Goal: Task Accomplishment & Management: Use online tool/utility

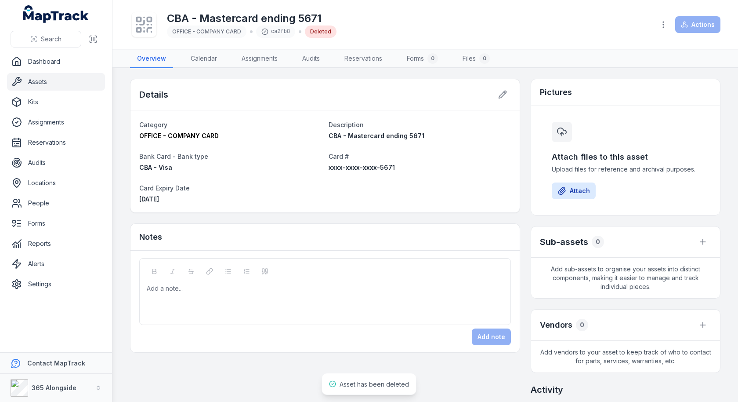
click at [466, 208] on div "Category OFFICE - COMPANY CARD Description CBA - Mastercard ending 5671 Bank Ca…" at bounding box center [325, 161] width 389 height 102
click at [339, 216] on div "Details Category OFFICE - COMPANY CARD Description CBA - Mastercard ending 5671…" at bounding box center [325, 216] width 390 height 274
click at [385, 91] on div "Details" at bounding box center [325, 94] width 389 height 31
click at [258, 16] on h1 "CBA - Mastercard ending 5671" at bounding box center [252, 18] width 170 height 14
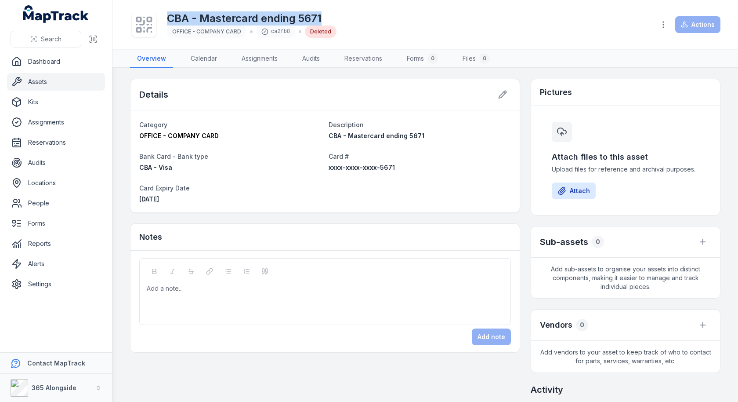
click at [258, 16] on h1 "CBA - Mastercard ending 5671" at bounding box center [252, 18] width 170 height 14
click at [39, 85] on link "Assets" at bounding box center [56, 82] width 98 height 18
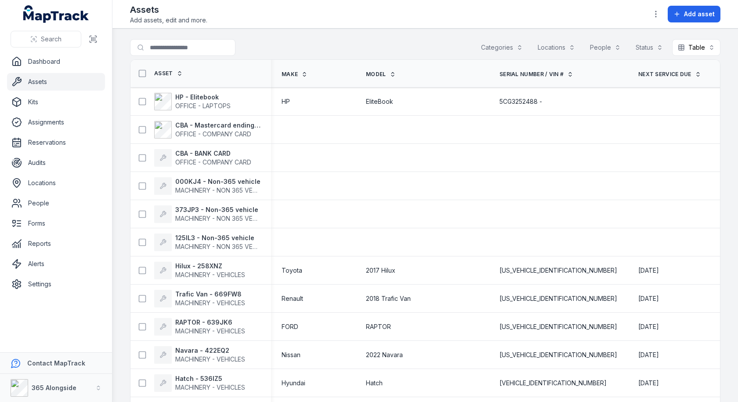
click at [410, 63] on th "Model" at bounding box center [423, 74] width 134 height 28
click at [432, 142] on td at bounding box center [423, 130] width 134 height 28
click at [72, 288] on link "Settings" at bounding box center [56, 284] width 98 height 18
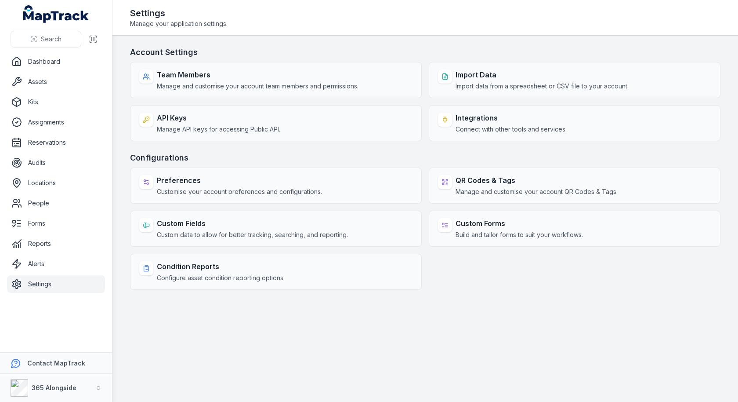
click at [412, 45] on main "Account Settings Team Members Manage and customise your account team members an…" at bounding box center [426, 219] width 626 height 366
click at [423, 45] on main "Account Settings Team Members Manage and customise your account team members an…" at bounding box center [426, 219] width 626 height 366
click at [426, 87] on div "Team Members Manage and customise your account team members and permissions. Im…" at bounding box center [425, 101] width 591 height 79
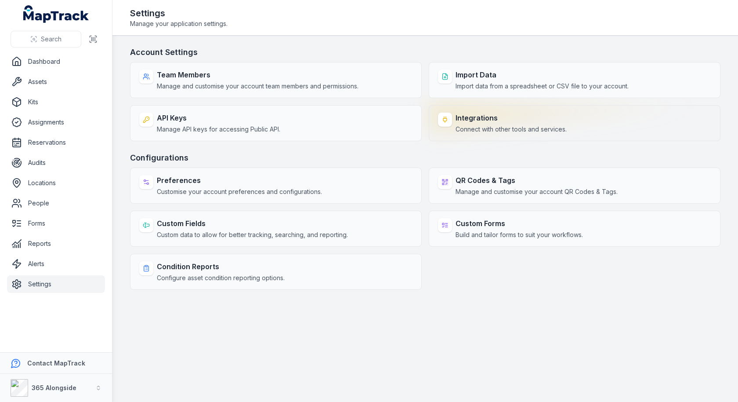
click at [454, 127] on div "Integrations Connect with other tools and services." at bounding box center [575, 123] width 292 height 36
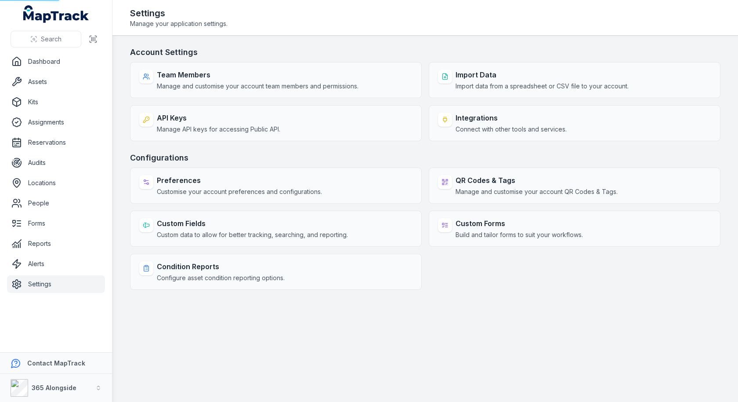
click at [425, 43] on main "Account Settings Team Members Manage and customise your account team members an…" at bounding box center [426, 219] width 626 height 366
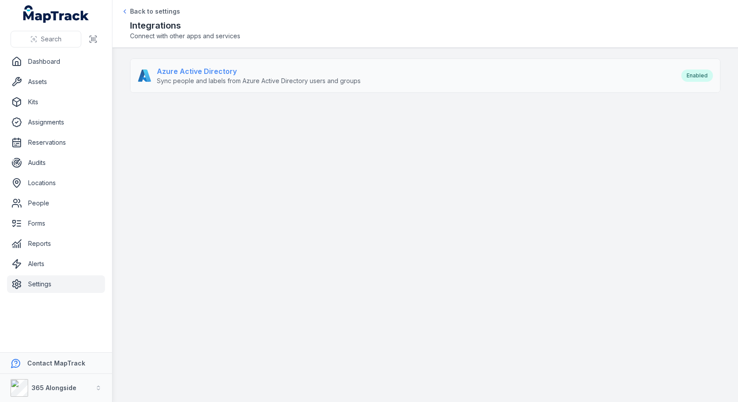
click at [416, 75] on div "Azure Active Directory Sync people and labels from Azure Active Directory users…" at bounding box center [405, 75] width 535 height 19
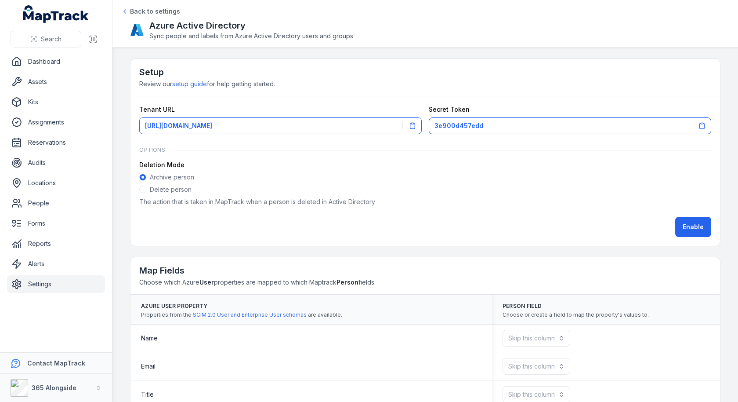
click at [235, 24] on h2 "Azure Active Directory" at bounding box center [251, 25] width 204 height 12
click at [189, 27] on h2 "Azure Active Directory" at bounding box center [251, 25] width 204 height 12
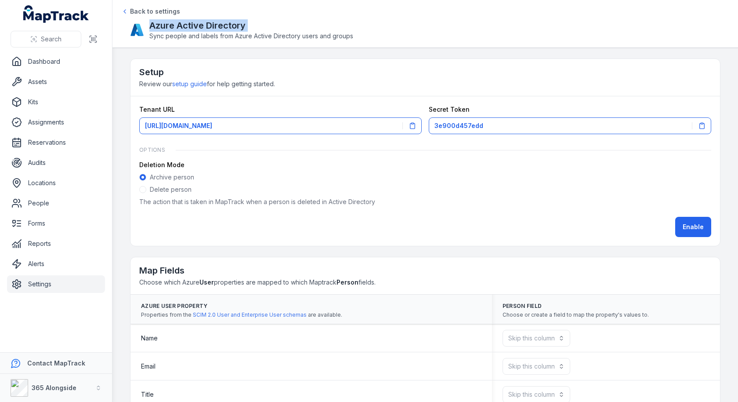
click at [189, 27] on h2 "Azure Active Directory" at bounding box center [251, 25] width 204 height 12
click at [394, 86] on div "Setup Review our setup guide for help getting started." at bounding box center [426, 77] width 590 height 37
click at [407, 88] on div "Setup Review our setup guide for help getting started." at bounding box center [426, 77] width 590 height 37
click at [431, 84] on div "Setup Review our setup guide for help getting started." at bounding box center [426, 77] width 590 height 37
click at [222, 86] on span "Review our setup guide for help getting started." at bounding box center [207, 83] width 136 height 7
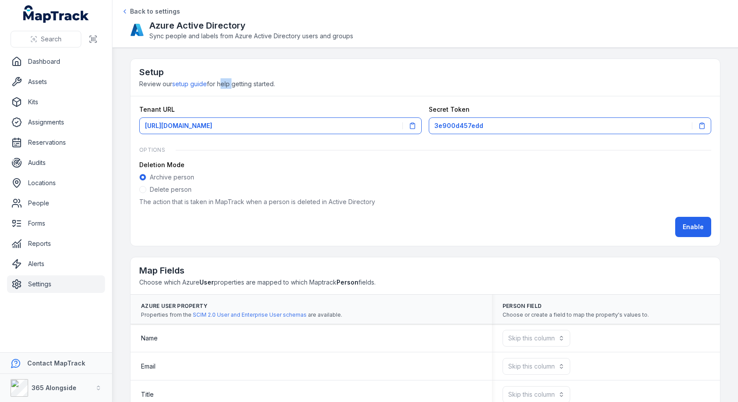
click at [222, 86] on span "Review our setup guide for help getting started." at bounding box center [207, 83] width 136 height 7
click at [328, 102] on div "Tenant URL [URL][DOMAIN_NAME] Secret Token 3e900d457edd Options Deletion Mode A…" at bounding box center [426, 170] width 590 height 149
click at [291, 80] on div "Setup Review our setup guide for help getting started." at bounding box center [426, 77] width 590 height 37
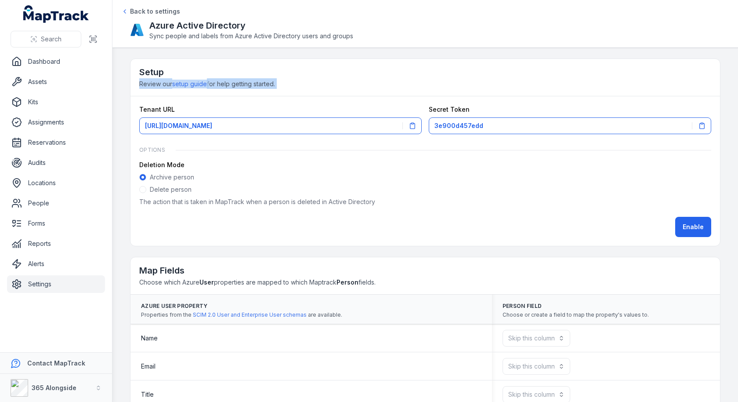
click at [291, 80] on div "Setup Review our setup guide for help getting started." at bounding box center [426, 77] width 590 height 37
click at [202, 84] on link "setup guide" at bounding box center [189, 84] width 35 height 9
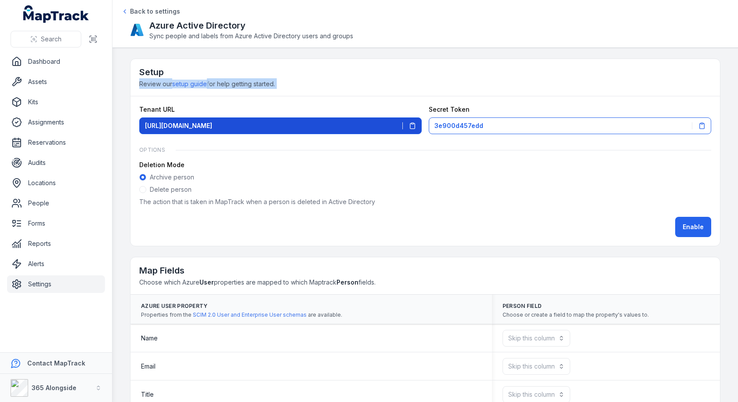
scroll to position [94, 0]
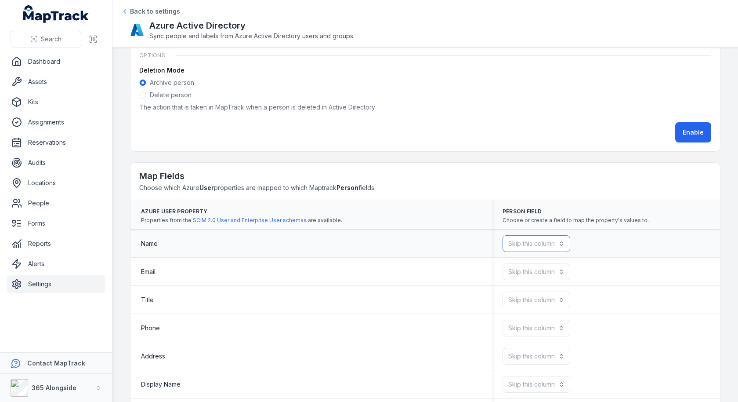
click at [553, 241] on button "Skip this column" at bounding box center [537, 243] width 68 height 17
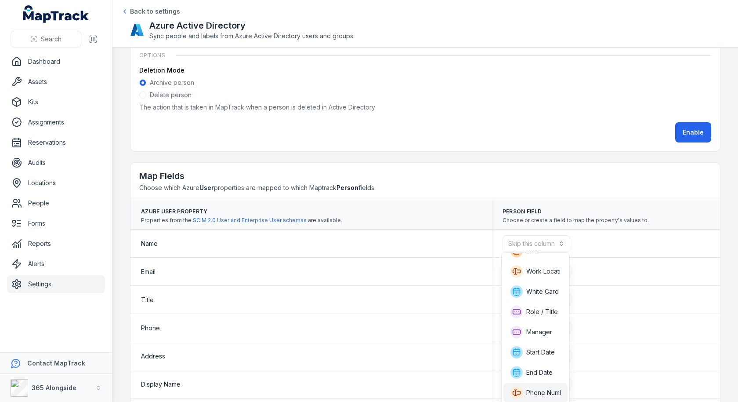
scroll to position [48, 0]
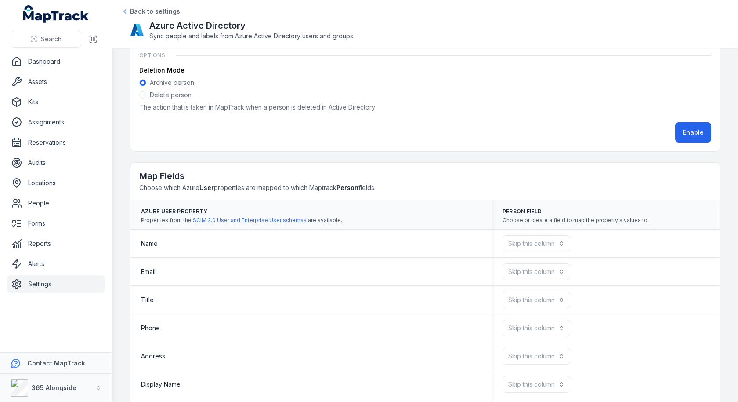
click at [334, 218] on span "Properties from the SCIM 2.0 User and Enterprise User schemas are available." at bounding box center [241, 220] width 201 height 7
click at [518, 236] on button "Skip this column" at bounding box center [537, 243] width 68 height 17
click at [528, 283] on span "Last Name" at bounding box center [542, 284] width 30 height 9
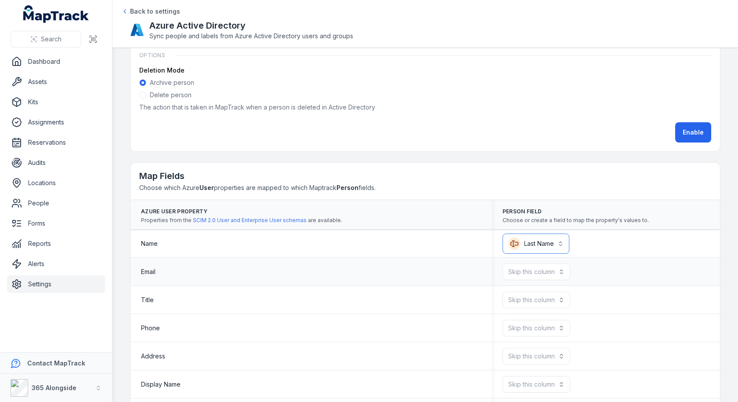
scroll to position [189, 0]
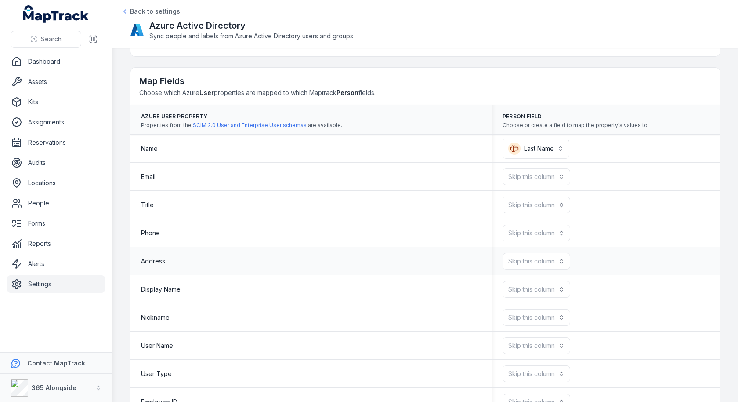
click at [526, 249] on div "Skip this column" at bounding box center [606, 261] width 228 height 24
click at [526, 259] on button "Skip this column" at bounding box center [537, 261] width 68 height 17
click at [438, 265] on table "Azure User Property Properties from the SCIM 2.0 User and Enterprise User schem…" at bounding box center [426, 330] width 590 height 451
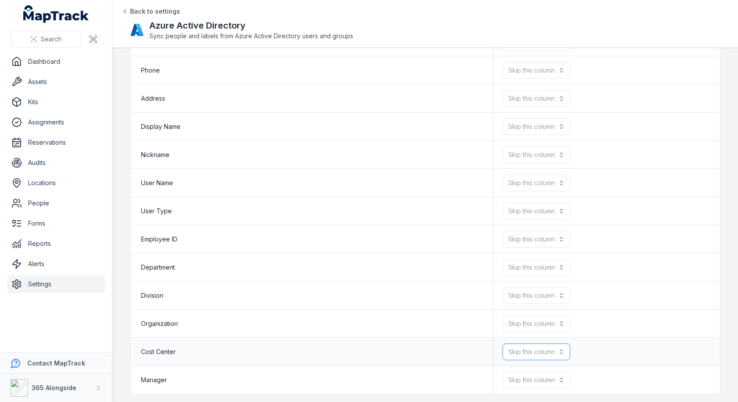
click at [505, 352] on button "Skip this column" at bounding box center [537, 351] width 68 height 17
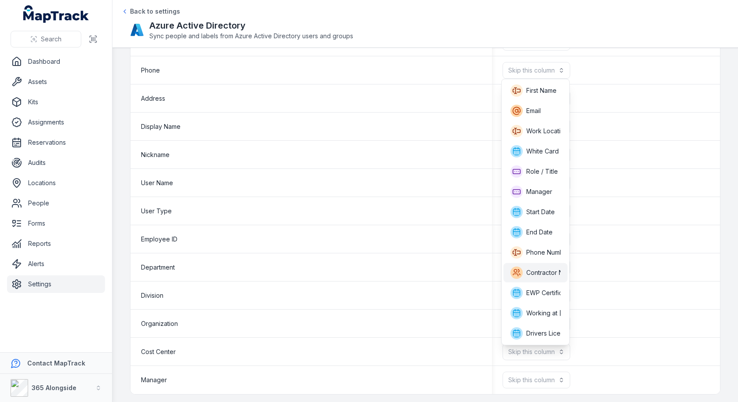
click at [516, 268] on icon at bounding box center [517, 272] width 12 height 12
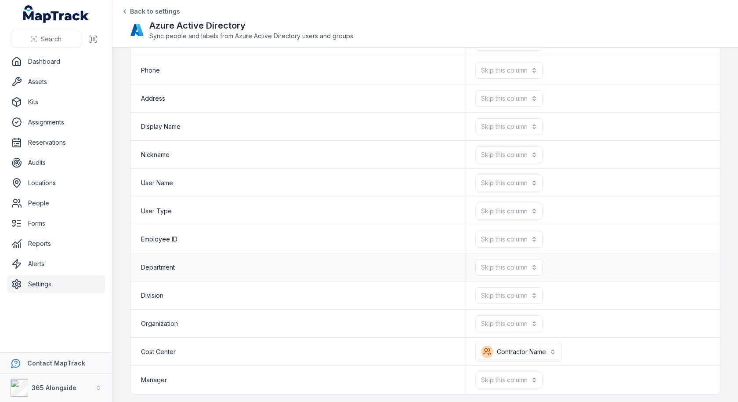
click at [390, 267] on div "Department" at bounding box center [297, 267] width 313 height 9
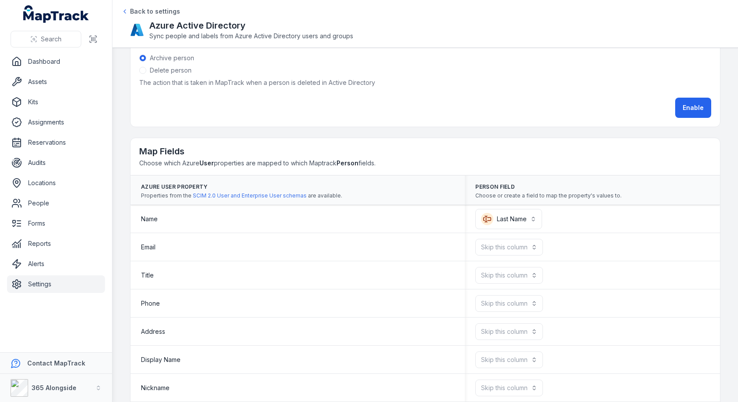
scroll to position [0, 0]
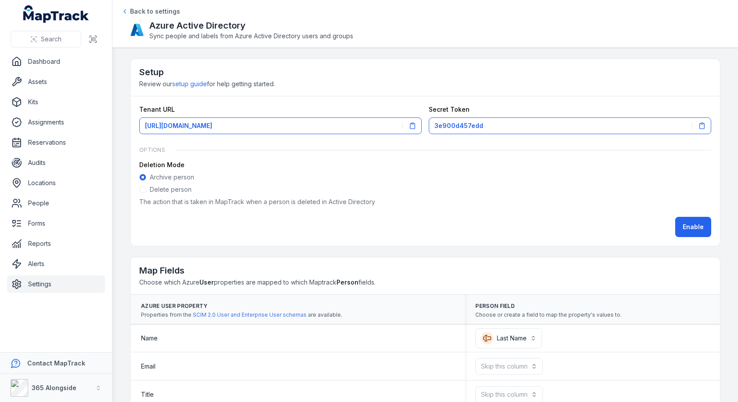
click at [410, 90] on div "Setup Review our setup guide for help getting started." at bounding box center [426, 77] width 590 height 37
click at [424, 84] on div "Setup Review our setup guide for help getting started." at bounding box center [426, 77] width 590 height 37
click at [229, 25] on h2 "Azure Active Directory" at bounding box center [251, 25] width 204 height 12
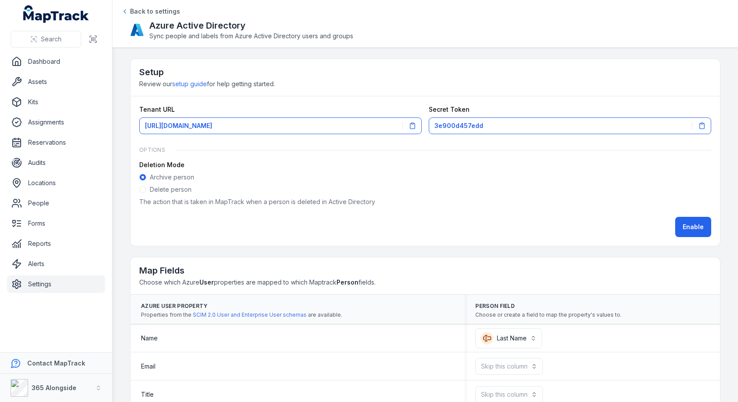
click at [385, 71] on h2 "Setup" at bounding box center [425, 72] width 572 height 12
click at [385, 83] on div "Setup Review our setup guide for help getting started." at bounding box center [426, 77] width 590 height 37
click at [410, 82] on div "Setup Review our setup guide for help getting started." at bounding box center [426, 77] width 590 height 37
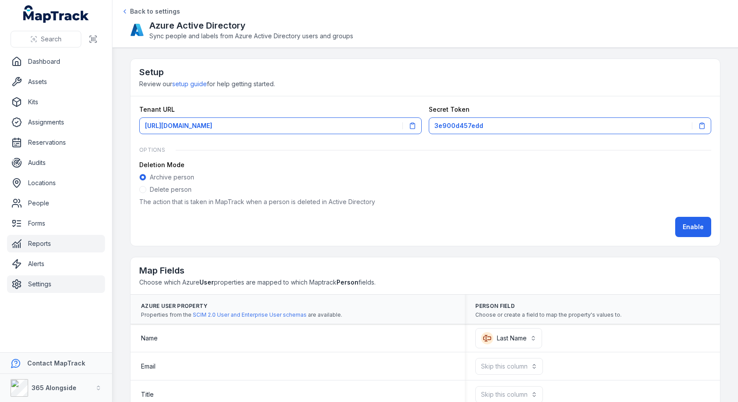
click at [28, 241] on link "Reports" at bounding box center [56, 244] width 98 height 18
click at [306, 71] on h2 "Setup" at bounding box center [425, 72] width 572 height 12
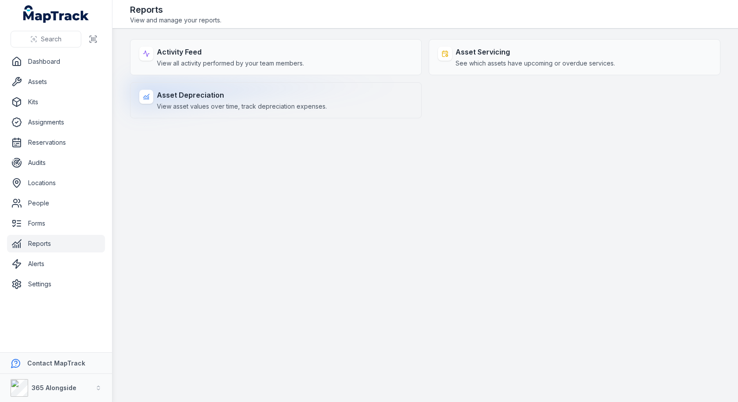
click at [349, 98] on div "Asset Depreciation View asset values over time, track depreciation expenses." at bounding box center [276, 100] width 292 height 36
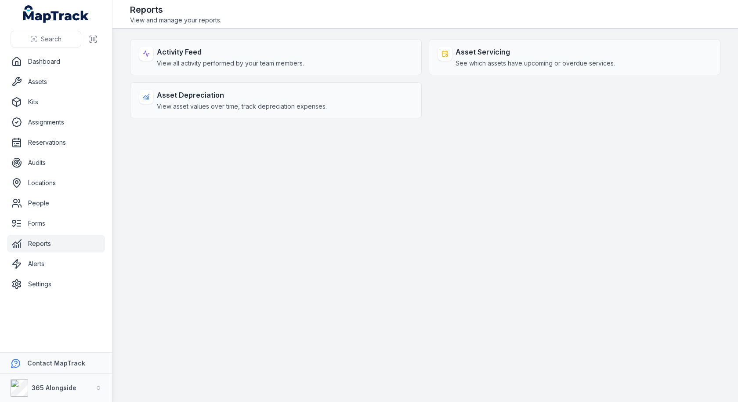
click at [358, 159] on main "Activity Feed View all activity performed by your team members. Asset Servicing…" at bounding box center [426, 215] width 626 height 373
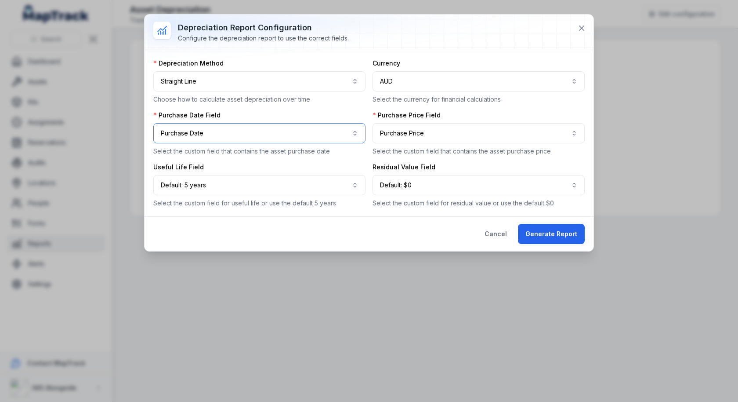
click at [304, 132] on button "**********" at bounding box center [259, 133] width 212 height 20
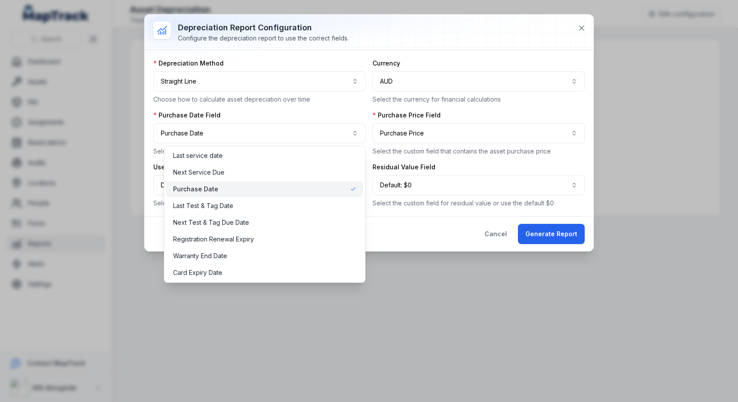
click at [374, 110] on div "**********" at bounding box center [369, 133] width 432 height 149
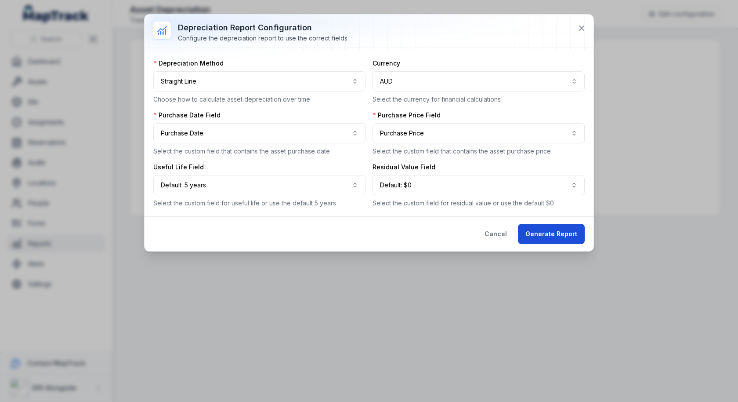
click at [553, 236] on button "Generate Report" at bounding box center [551, 234] width 67 height 20
